Goal: Task Accomplishment & Management: Manage account settings

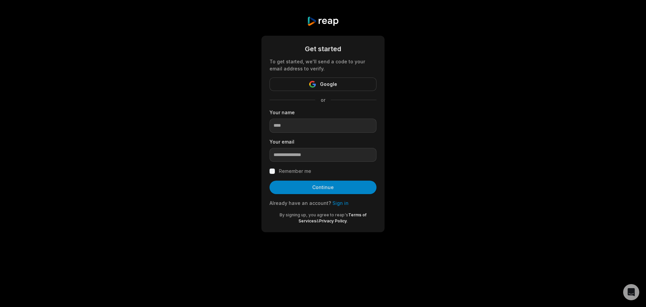
click at [335, 202] on link "Sign in" at bounding box center [341, 203] width 16 height 6
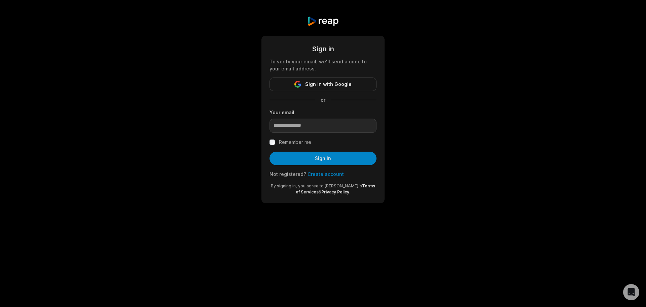
click at [371, 43] on div "Sign in To verify your email, we'll send a code to your email address. Sign in …" at bounding box center [323, 119] width 123 height 167
click at [322, 127] on input "email" at bounding box center [323, 126] width 107 height 14
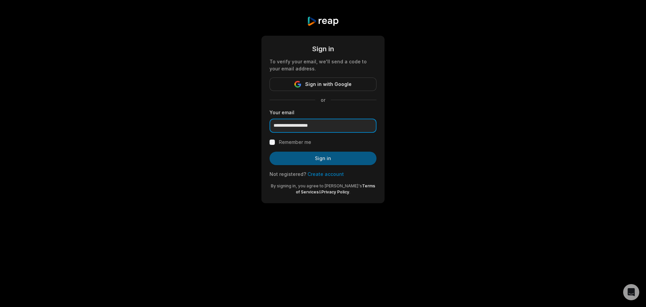
type input "**********"
click at [325, 160] on button "Sign in" at bounding box center [323, 158] width 107 height 13
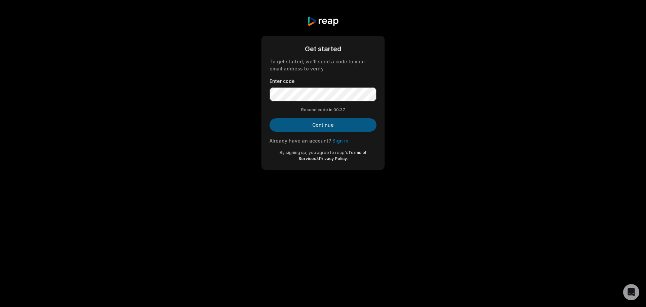
click at [338, 125] on button "Continue" at bounding box center [323, 124] width 107 height 13
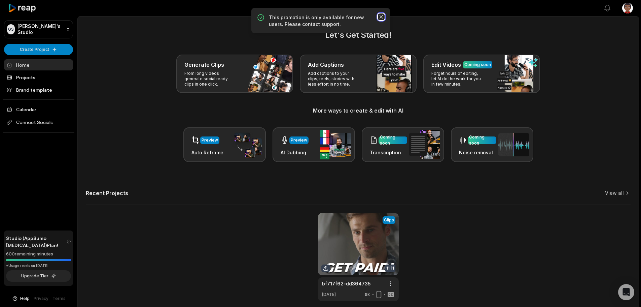
click at [383, 18] on icon "button" at bounding box center [381, 16] width 7 height 7
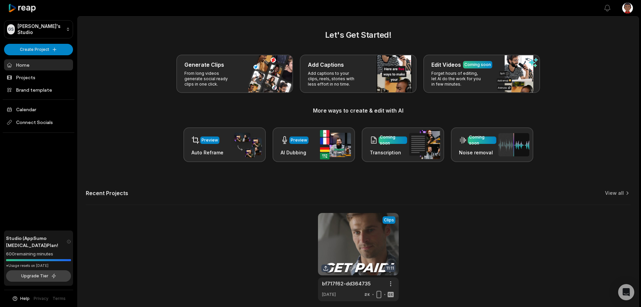
click at [47, 275] on button "Upgrade Tier" at bounding box center [38, 275] width 65 height 11
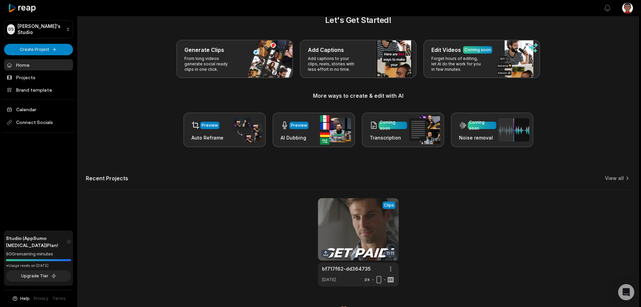
scroll to position [29, 0]
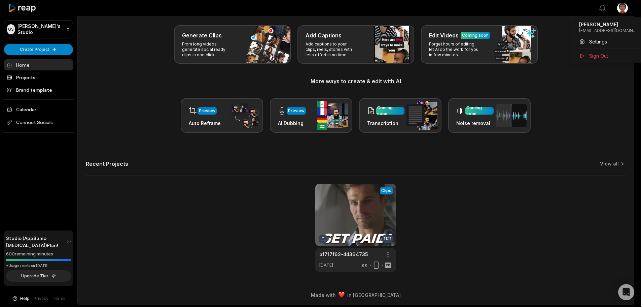
click at [629, 10] on html "GS [PERSON_NAME]'s Studio Create Project Home Projects Brand template Calendar …" at bounding box center [320, 124] width 641 height 307
click at [600, 40] on span "Settings" at bounding box center [599, 41] width 18 height 7
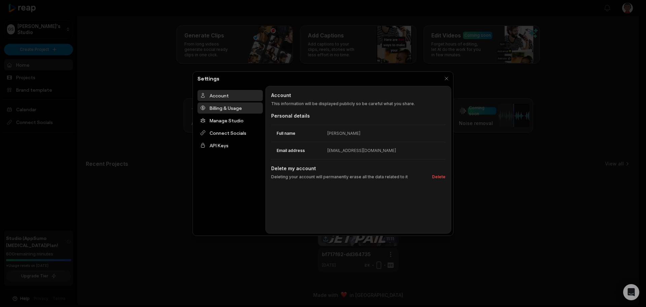
click at [236, 109] on div "Billing & Usage" at bounding box center [230, 107] width 65 height 11
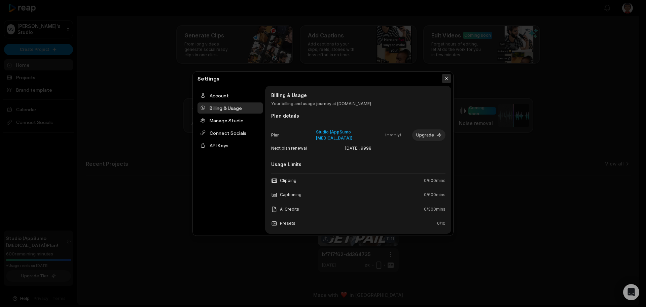
click at [449, 76] on button "button" at bounding box center [446, 78] width 9 height 9
